Goal: Transaction & Acquisition: Register for event/course

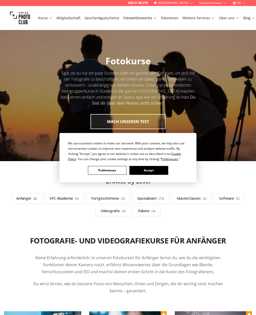
click at [145, 168] on button "Accept" at bounding box center [149, 170] width 39 height 9
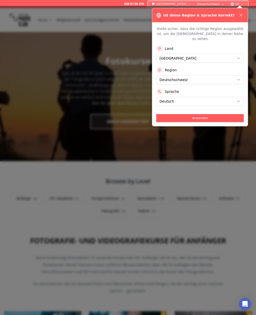
click at [241, 16] on icon at bounding box center [241, 15] width 4 height 4
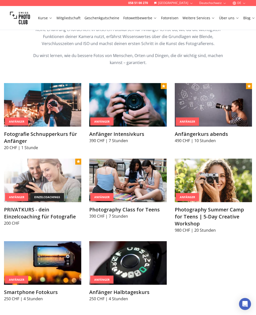
scroll to position [228, 0]
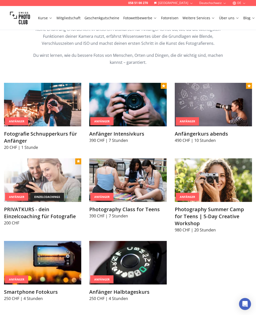
click at [138, 108] on img at bounding box center [127, 105] width 77 height 44
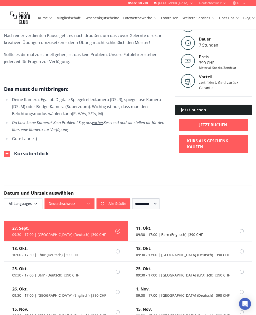
scroll to position [252, 0]
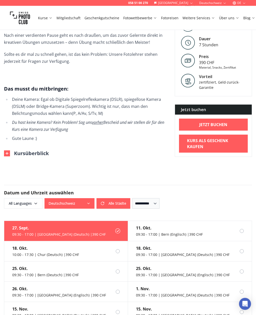
click at [117, 262] on label "[DATE] 09:30 - 17:00 | [GEOGRAPHIC_DATA] (Deutsch) | 390 CHF" at bounding box center [66, 272] width 124 height 20
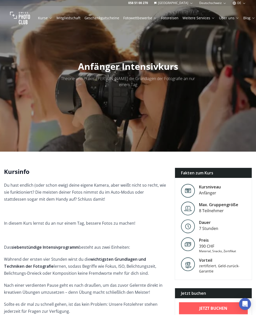
scroll to position [1, 0]
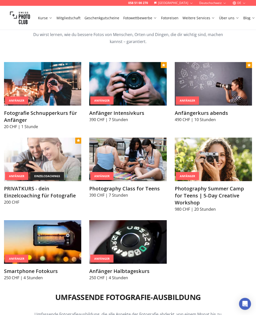
scroll to position [299, 0]
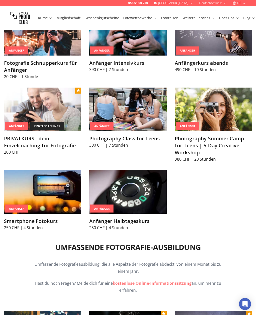
click at [151, 211] on img at bounding box center [127, 192] width 77 height 44
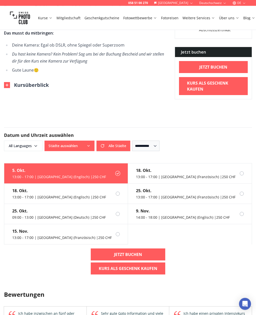
scroll to position [252, 0]
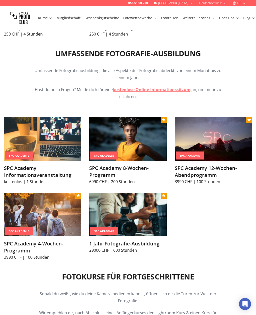
scroll to position [492, 0]
